Goal: Task Accomplishment & Management: Manage account settings

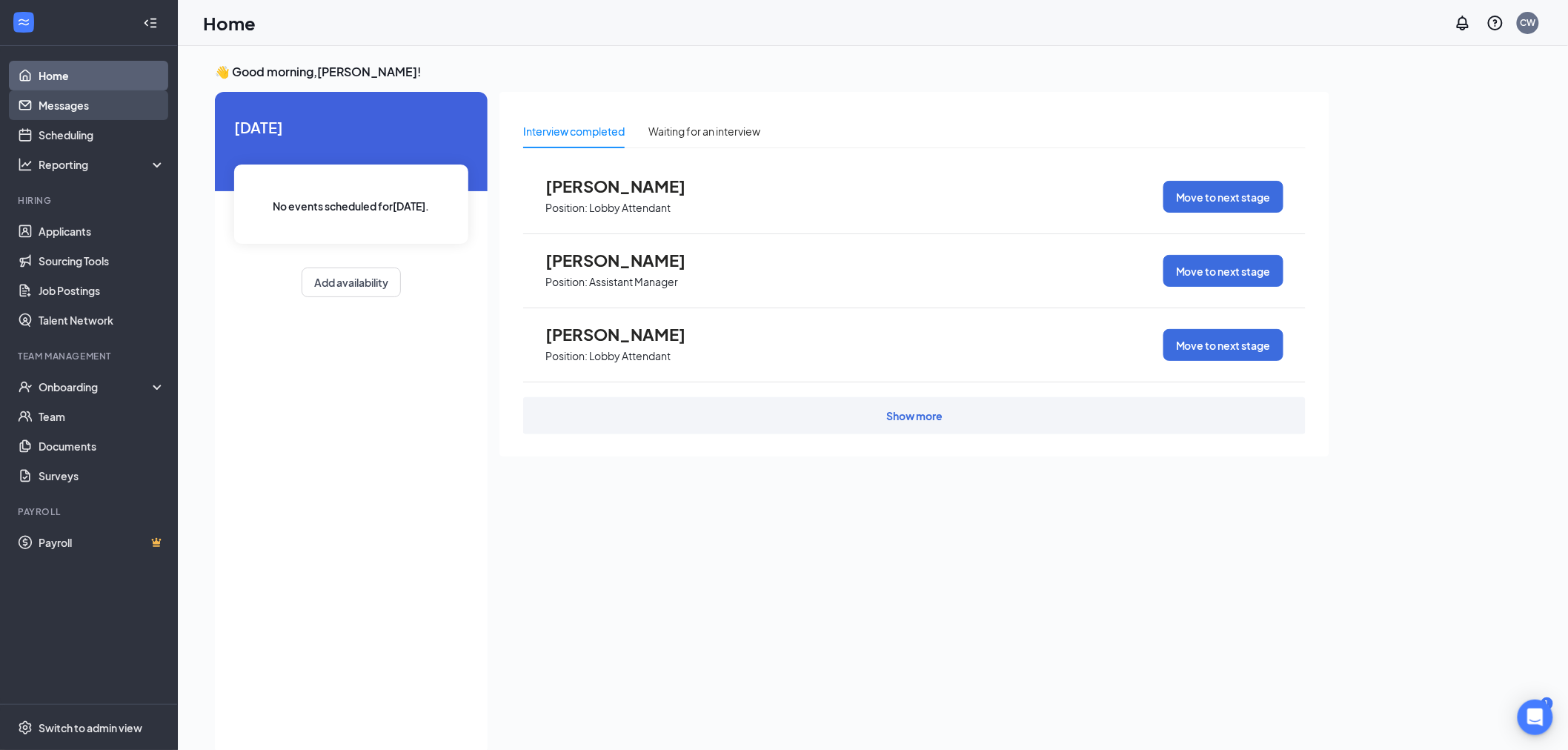
click at [112, 105] on link "Messages" at bounding box center [102, 105] width 127 height 29
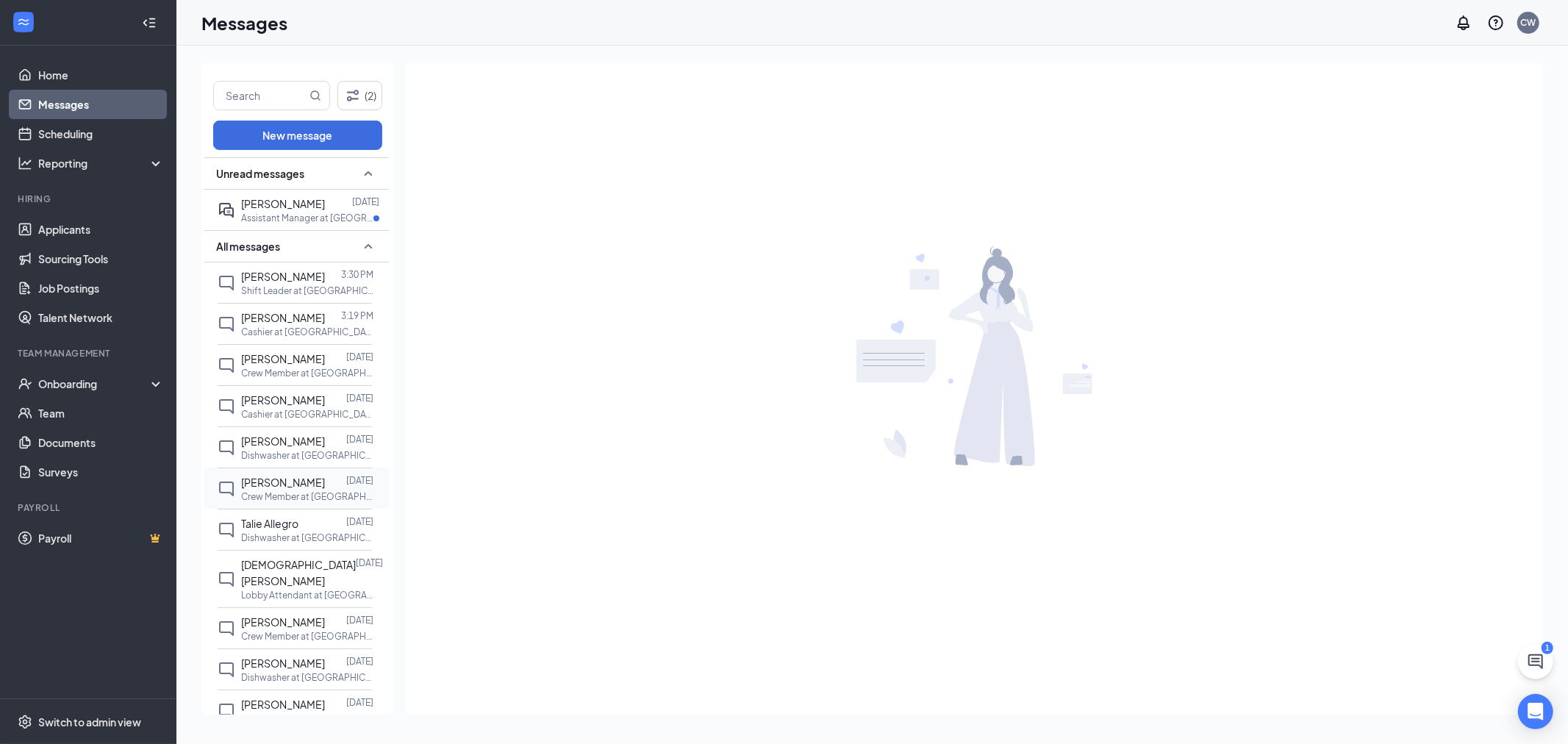
click at [293, 501] on p "Crew Member at [GEOGRAPHIC_DATA] 427" at bounding box center [307, 497] width 132 height 12
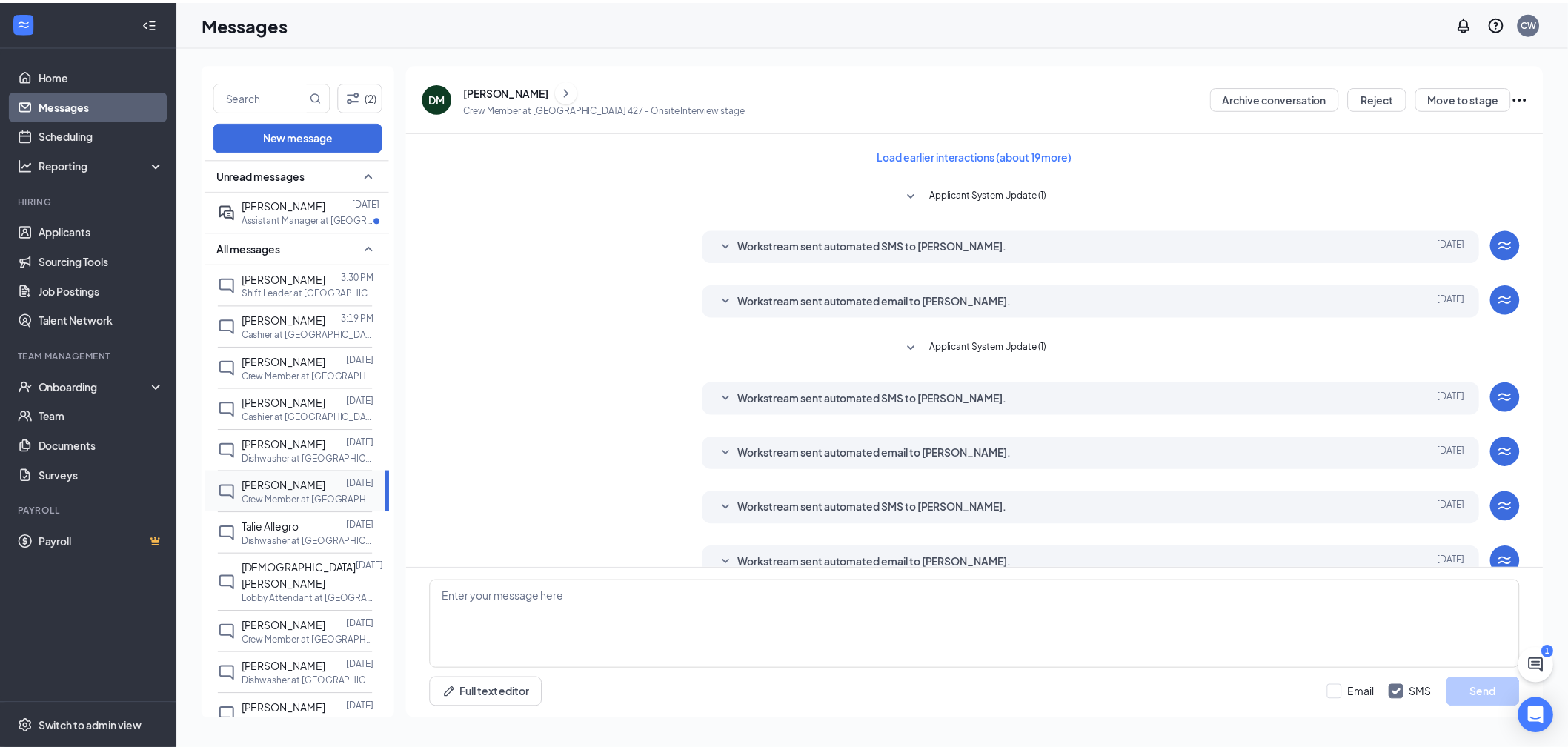
scroll to position [136, 0]
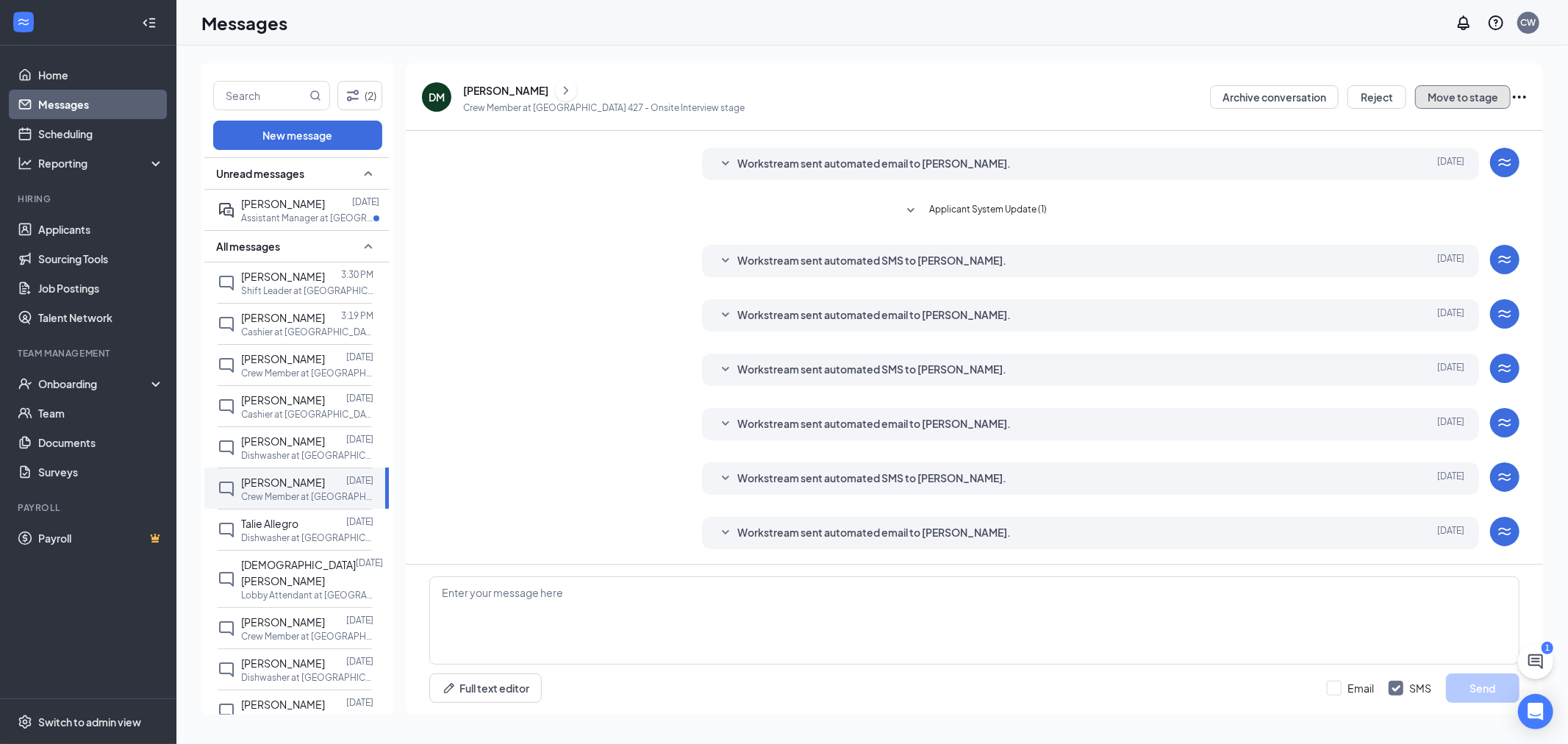
click at [1443, 97] on button "Move to stage" at bounding box center [1463, 97] width 95 height 24
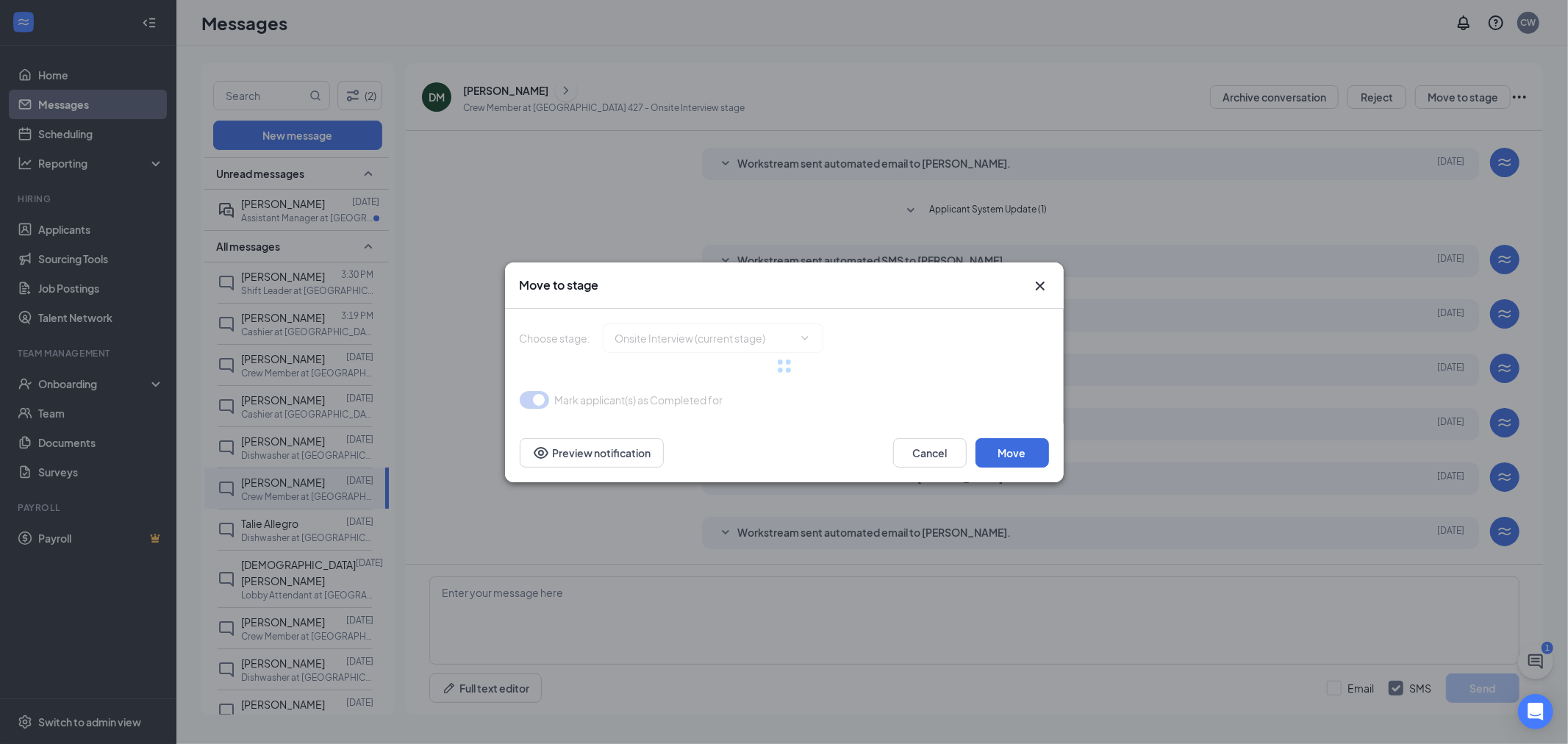
type input "WOTC (next stage)"
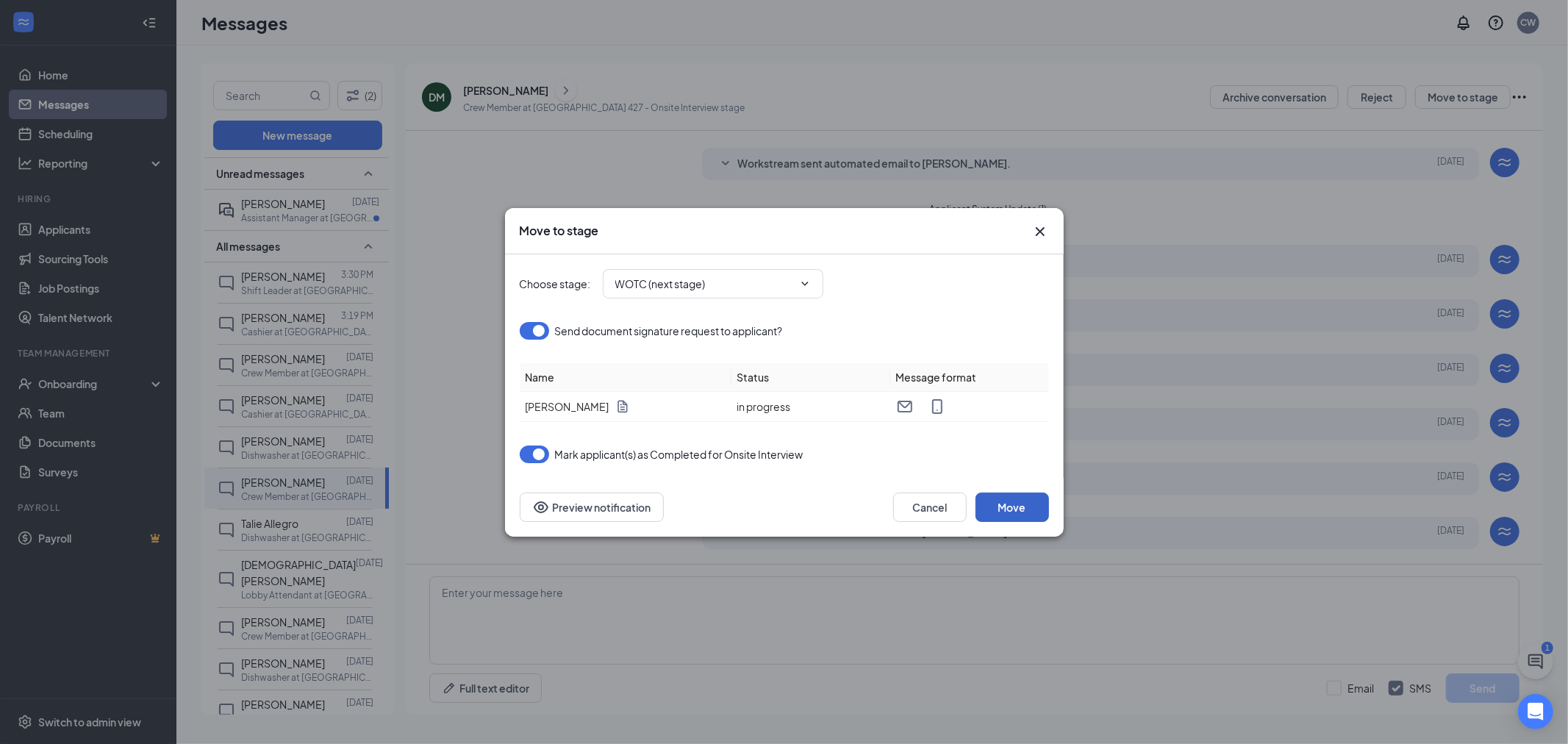
click at [1003, 509] on button "Move" at bounding box center [1012, 507] width 74 height 29
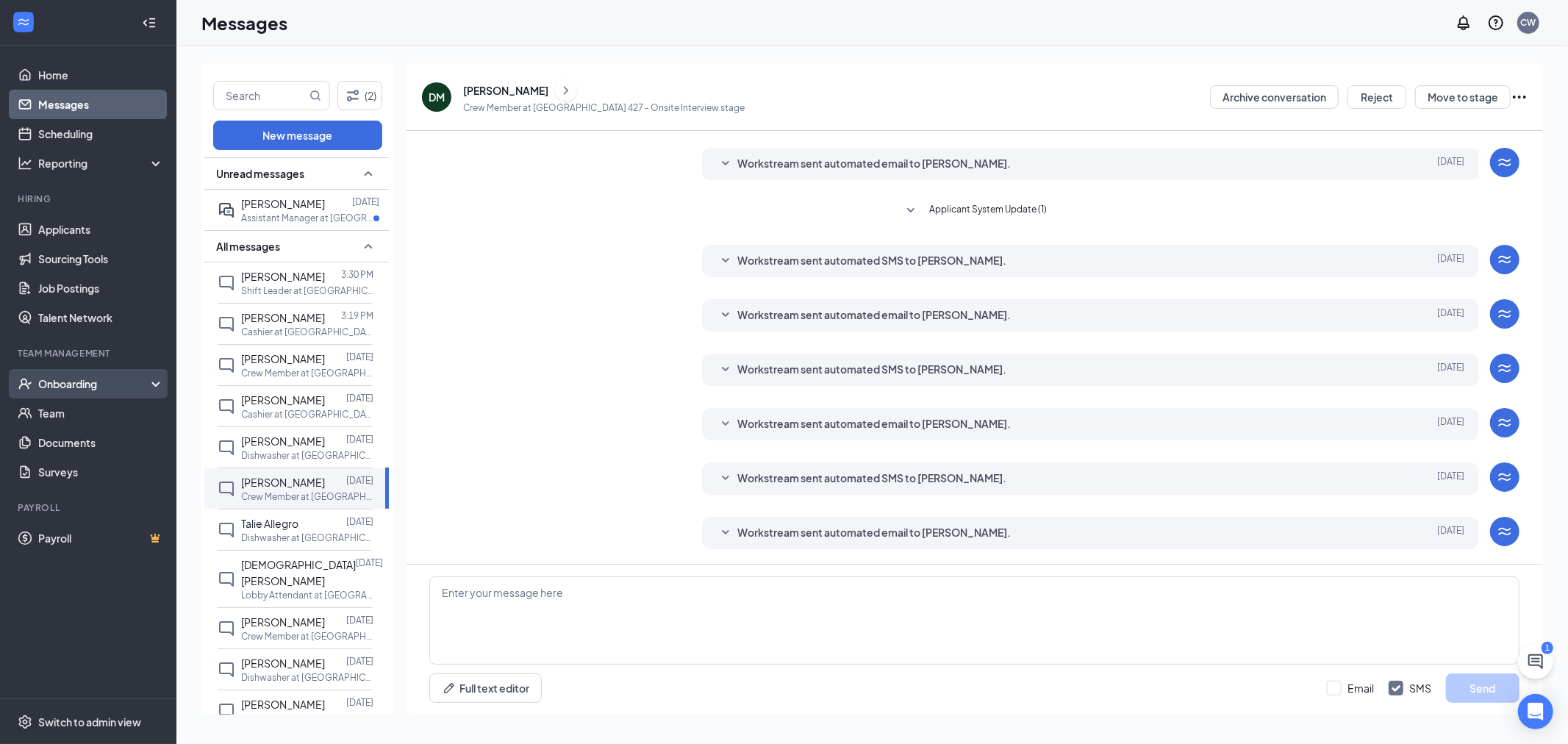
click at [85, 386] on div "Onboarding" at bounding box center [95, 384] width 113 height 15
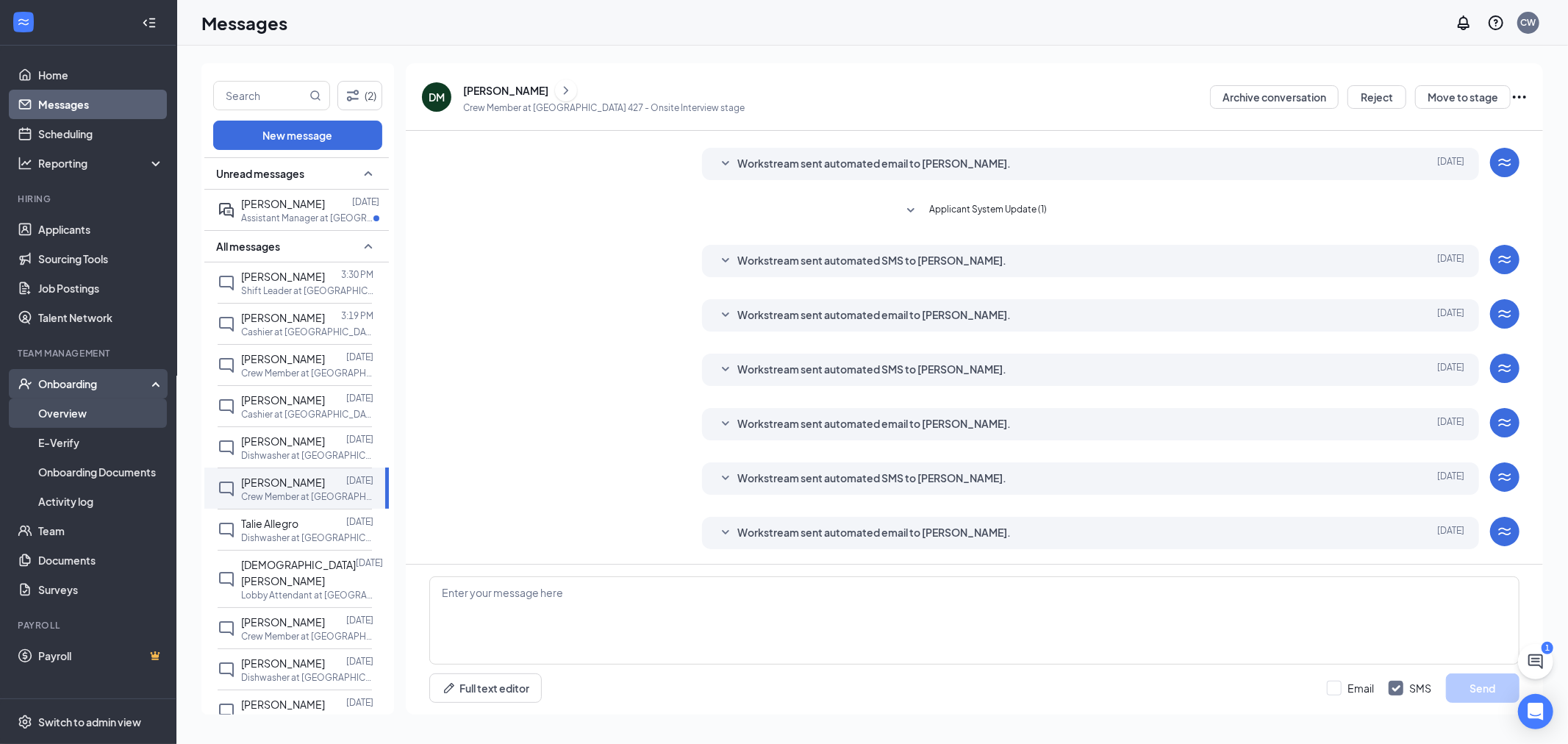
click at [86, 425] on link "Overview" at bounding box center [101, 413] width 126 height 29
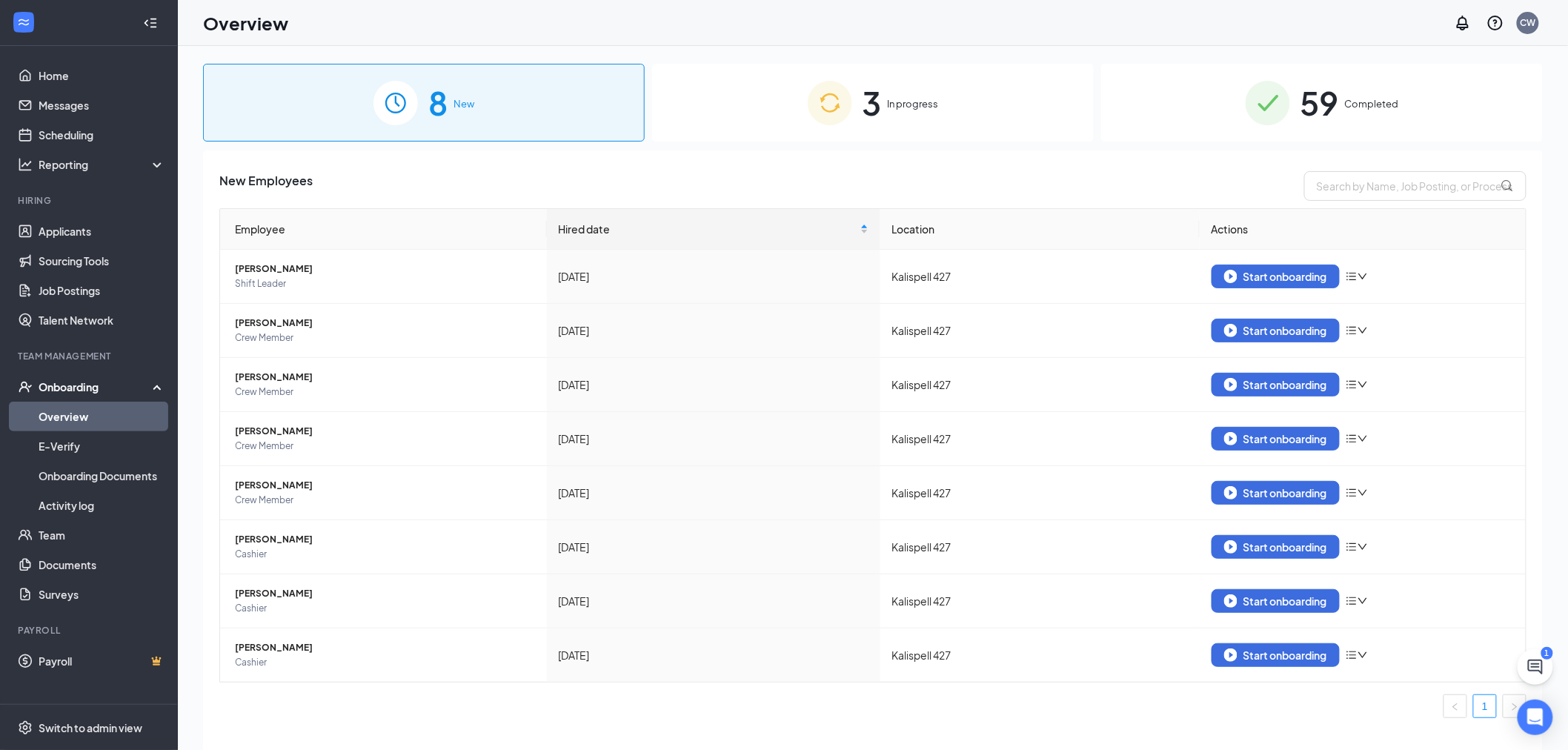
click at [897, 96] on span "In progress" at bounding box center [914, 103] width 51 height 15
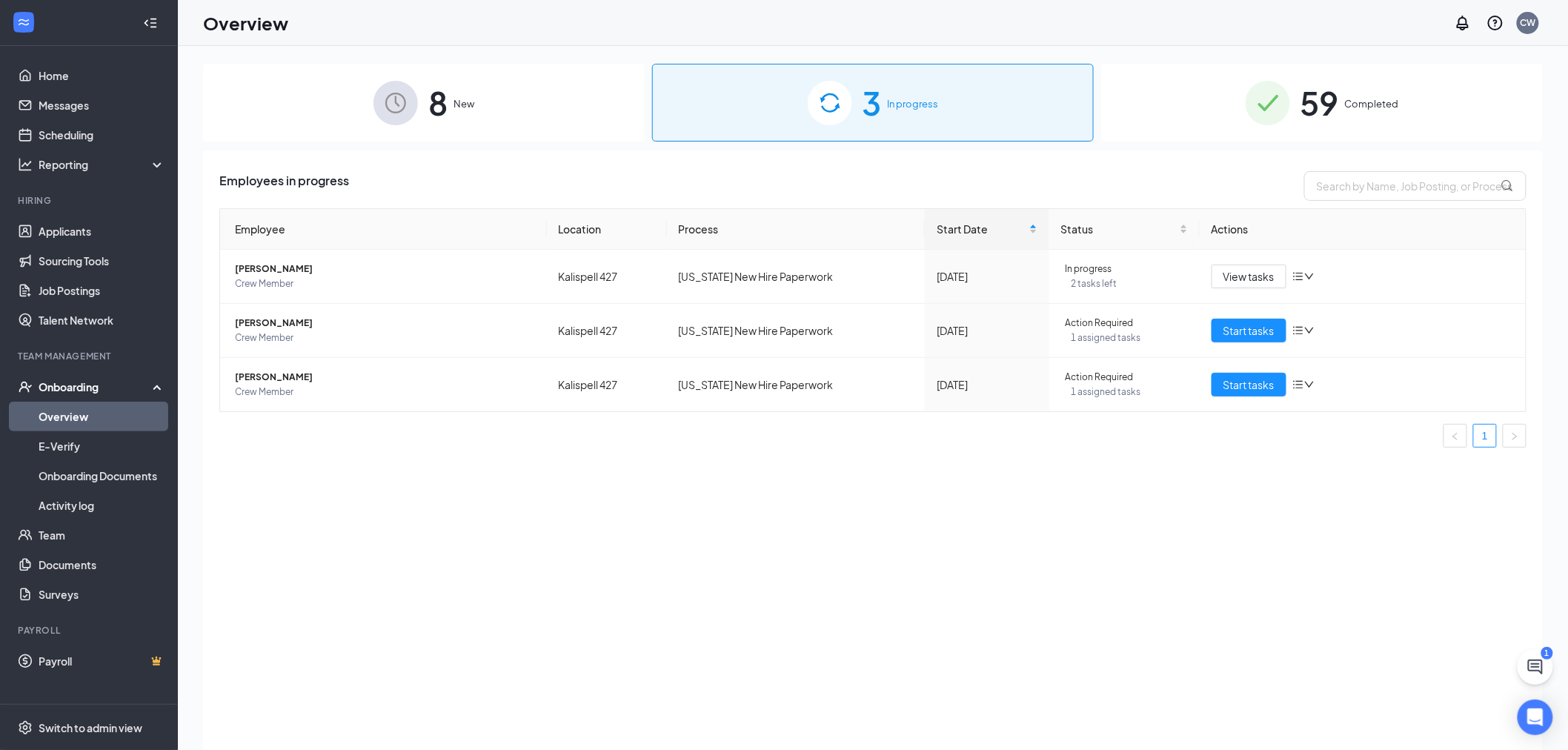
click at [522, 108] on div "8 New" at bounding box center [424, 102] width 442 height 77
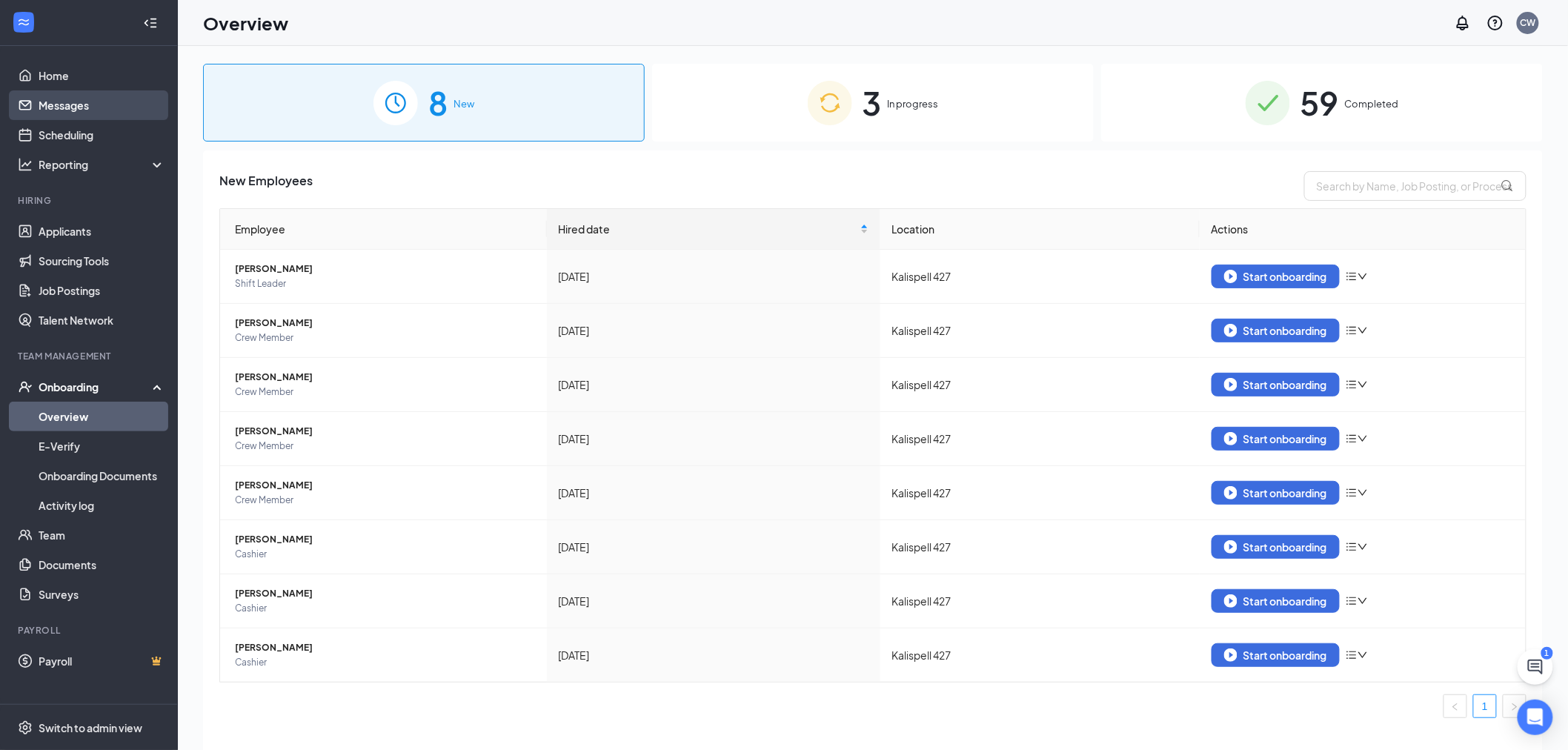
click at [117, 100] on link "Messages" at bounding box center [102, 105] width 127 height 29
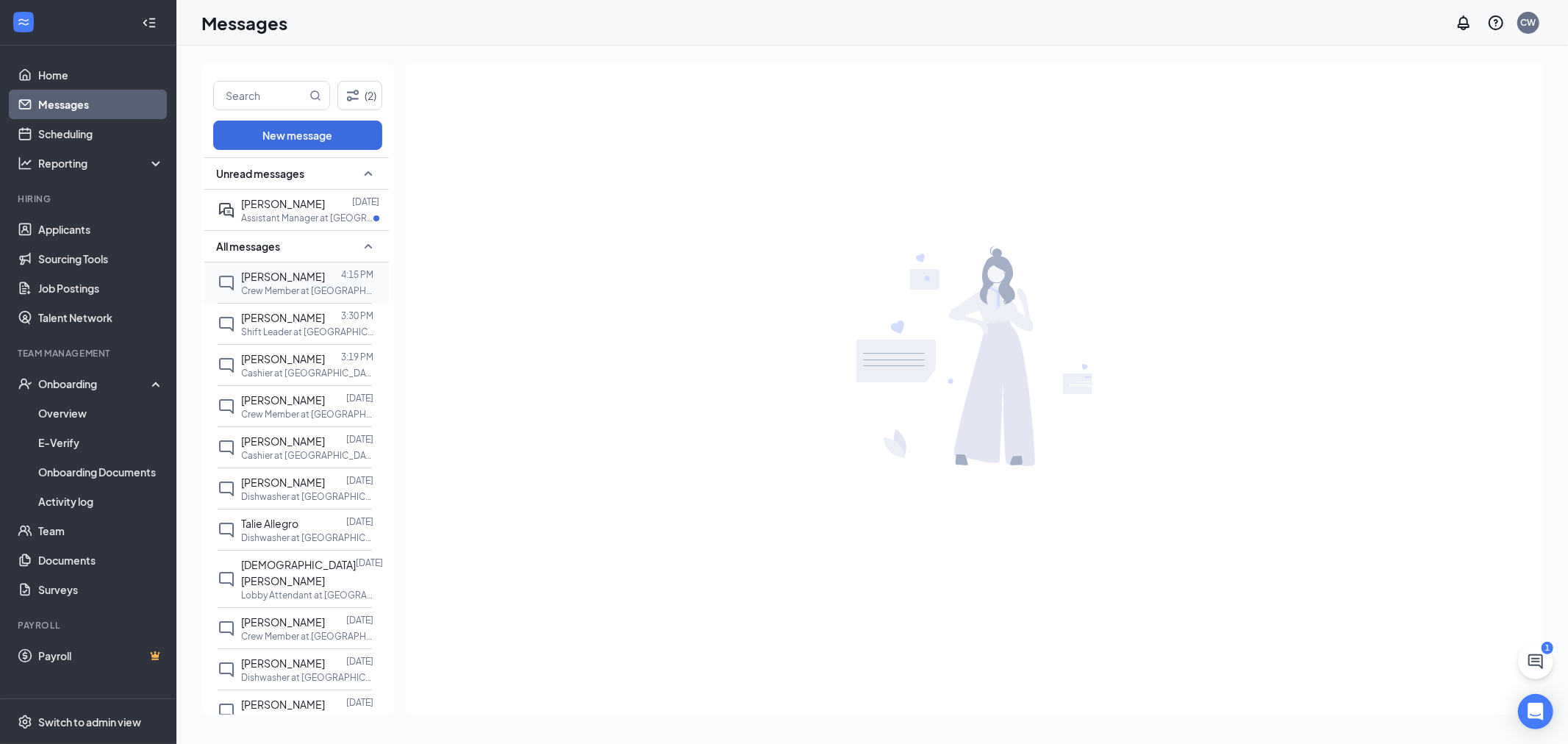
click at [292, 284] on p "Crew Member at Kalispell 427" at bounding box center [307, 291] width 132 height 12
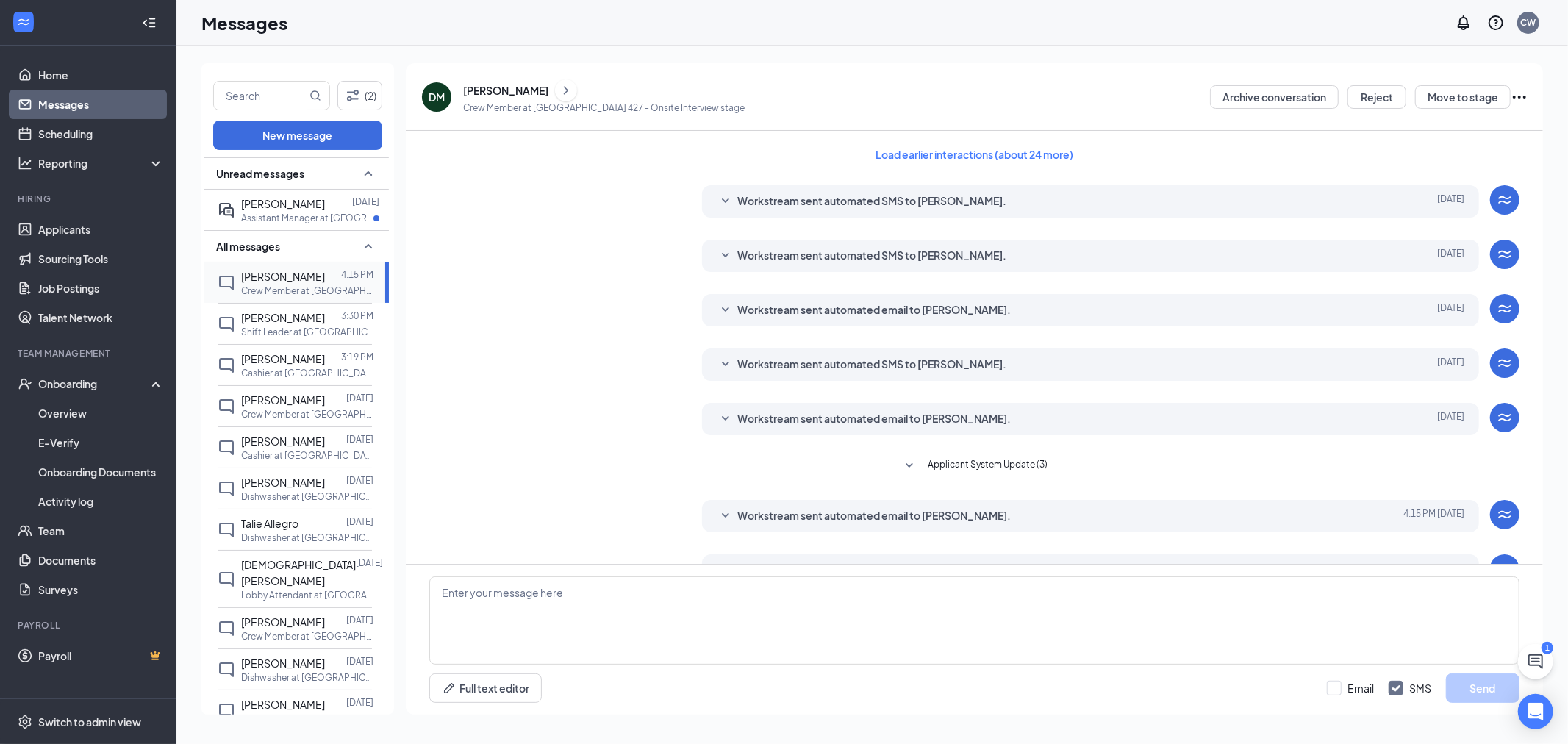
scroll to position [38, 0]
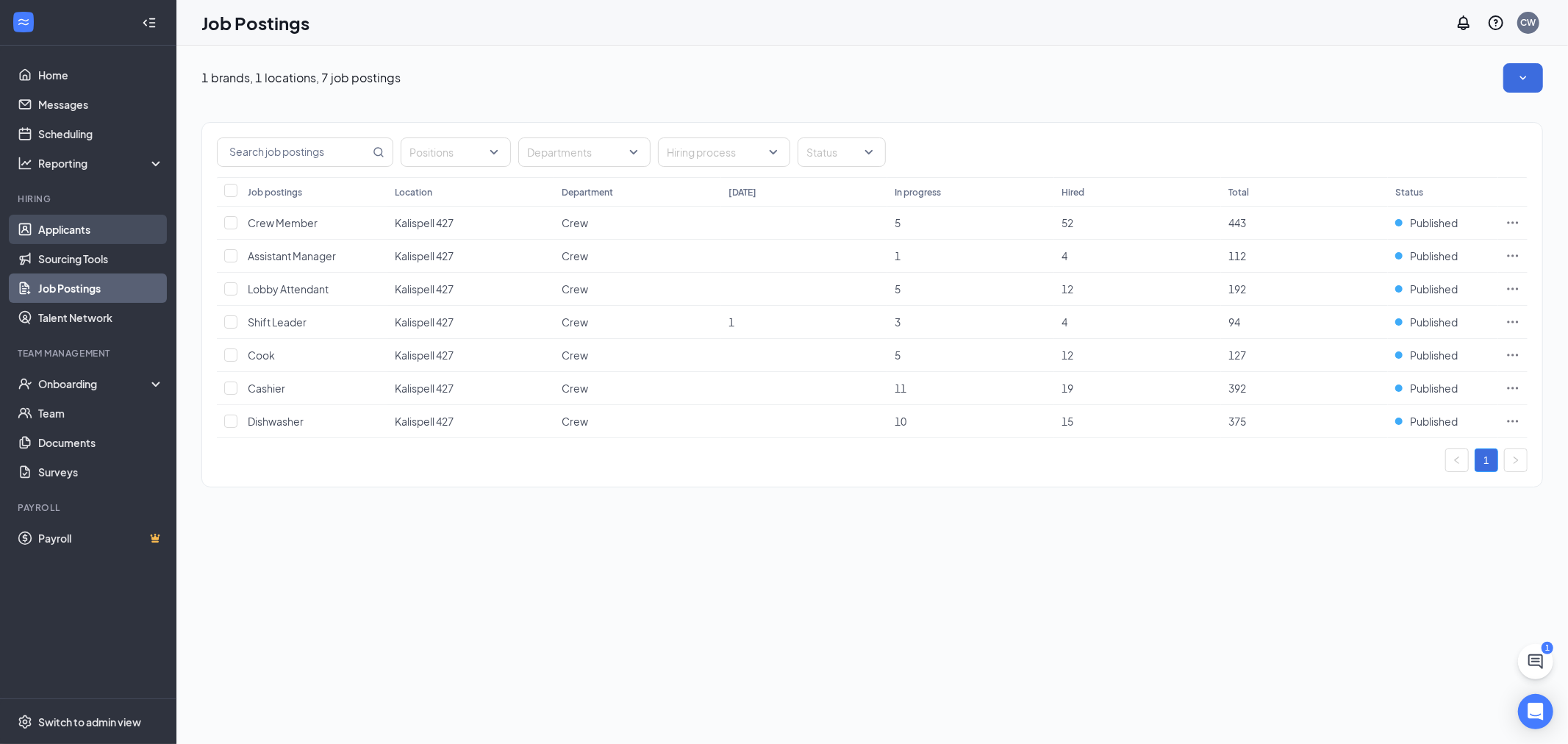
click at [70, 232] on link "Applicants" at bounding box center [101, 229] width 126 height 29
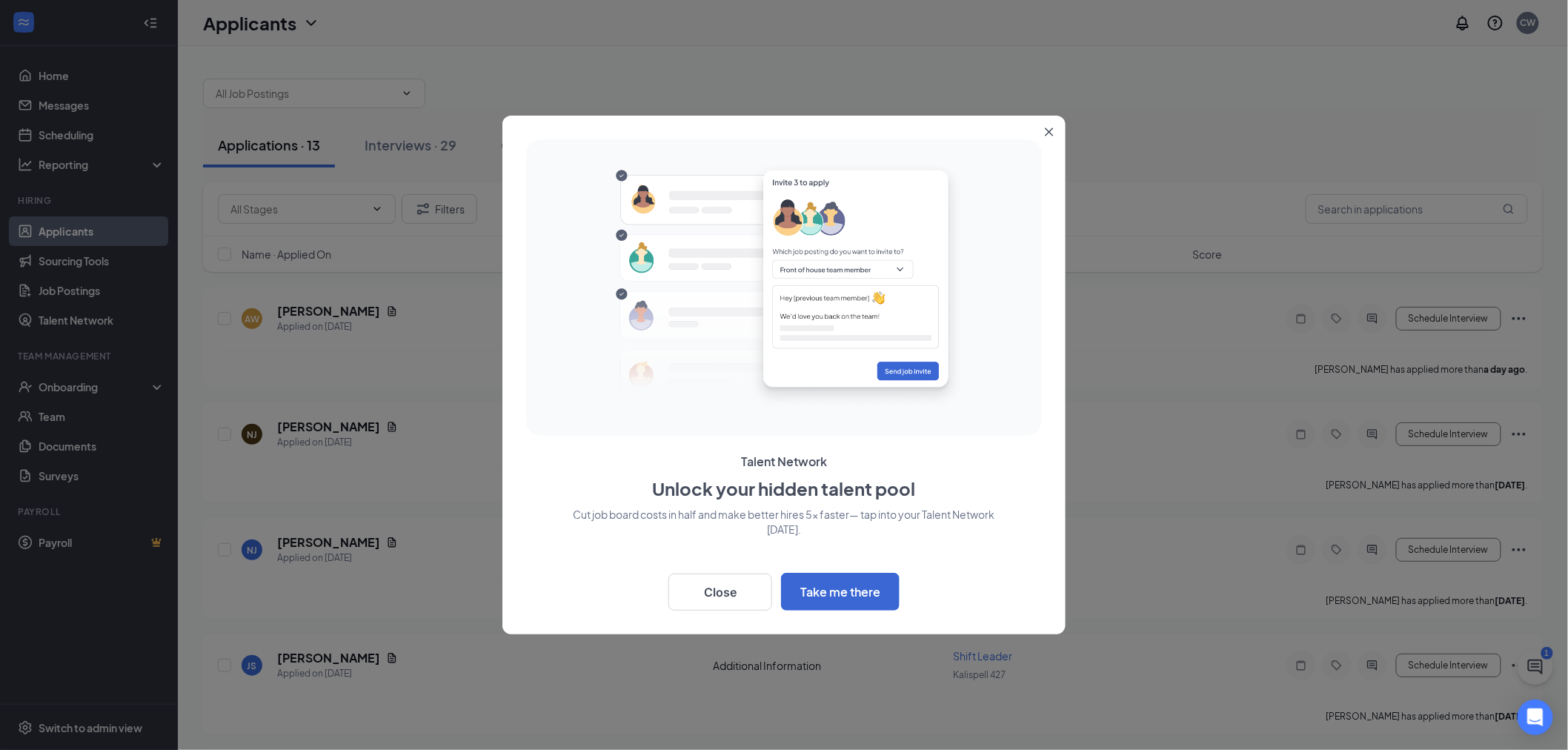
click at [1048, 136] on icon "Close" at bounding box center [1049, 131] width 9 height 9
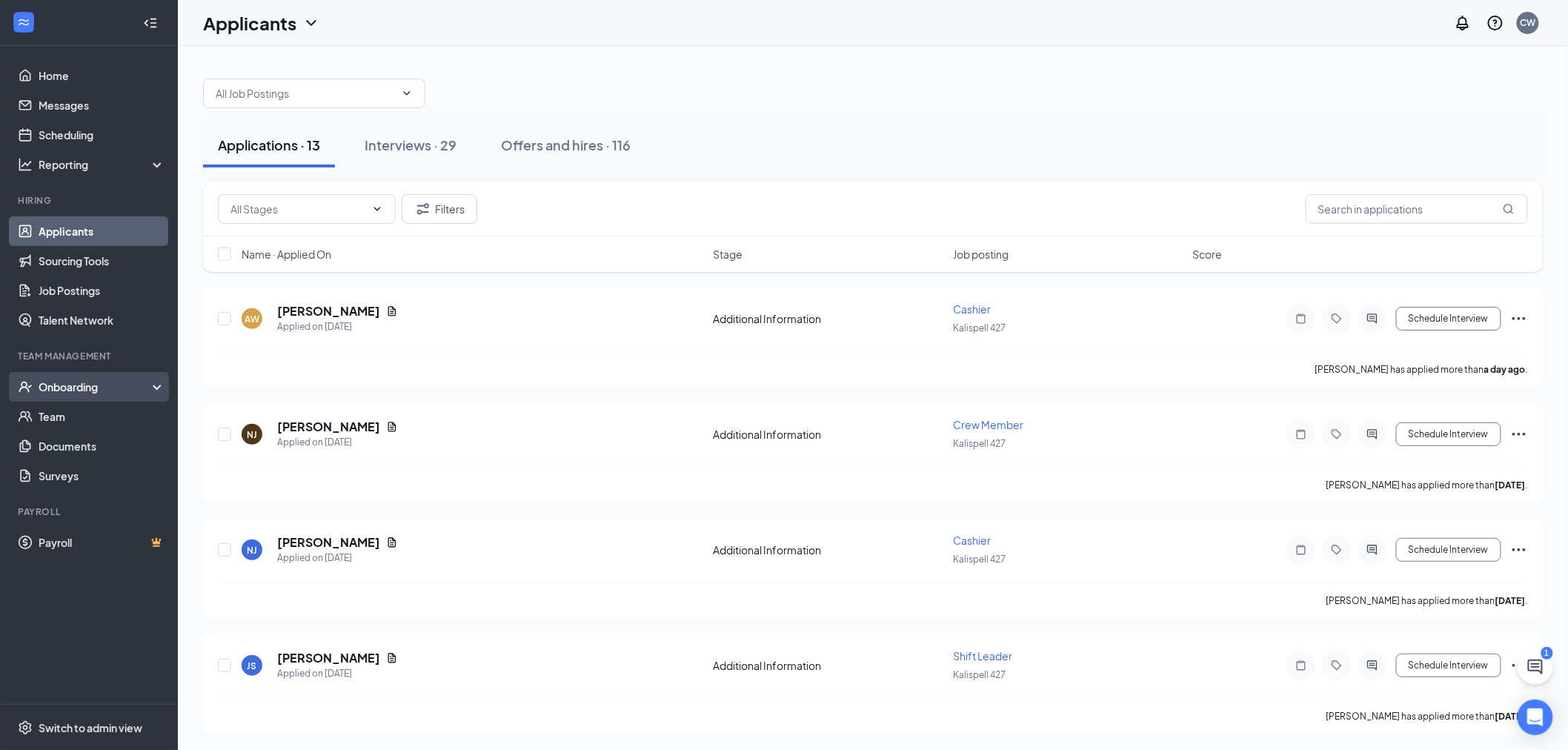
click at [33, 386] on div "Onboarding" at bounding box center [88, 387] width 177 height 29
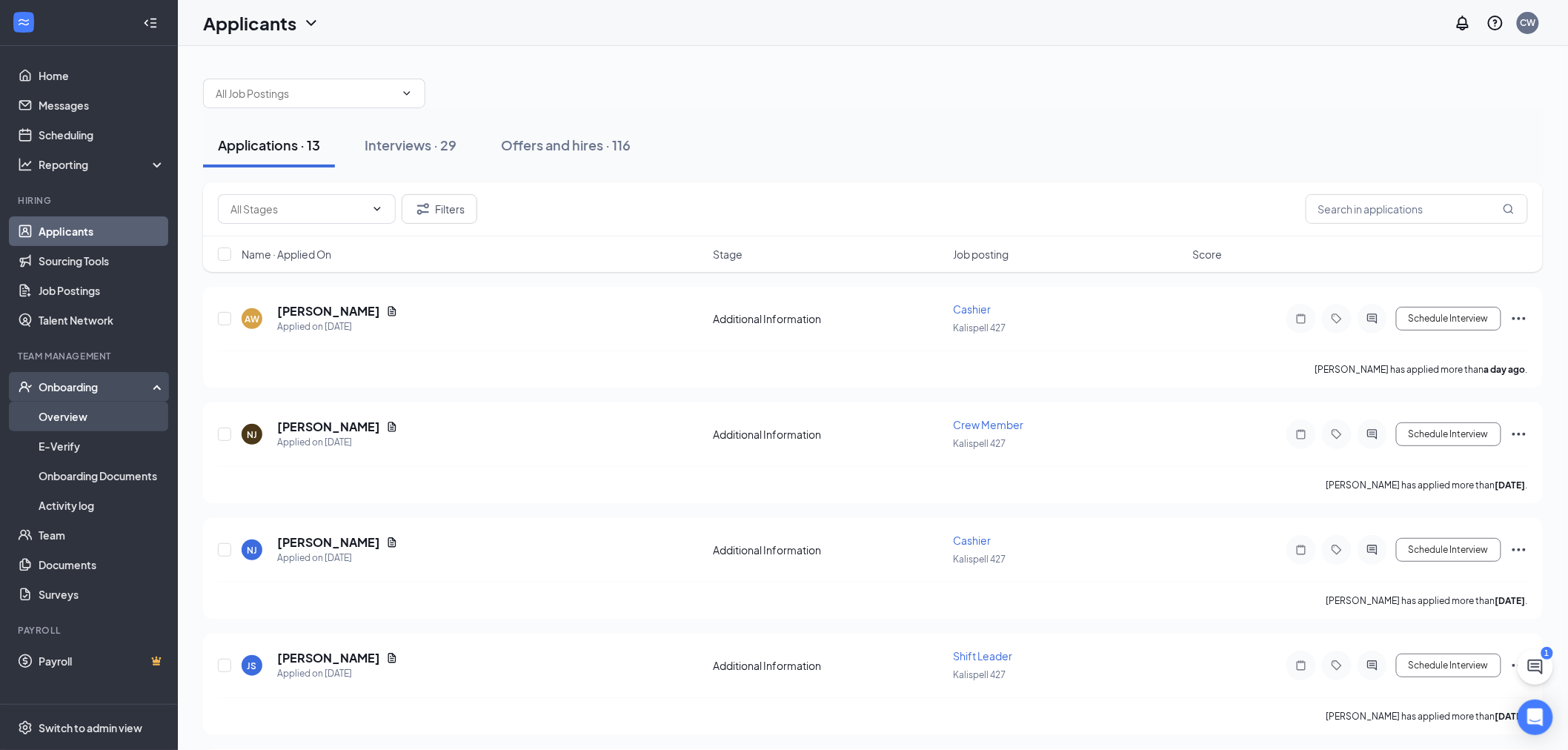
click at [42, 408] on link "Overview" at bounding box center [102, 416] width 127 height 29
